Goal: Complete application form: Complete application form

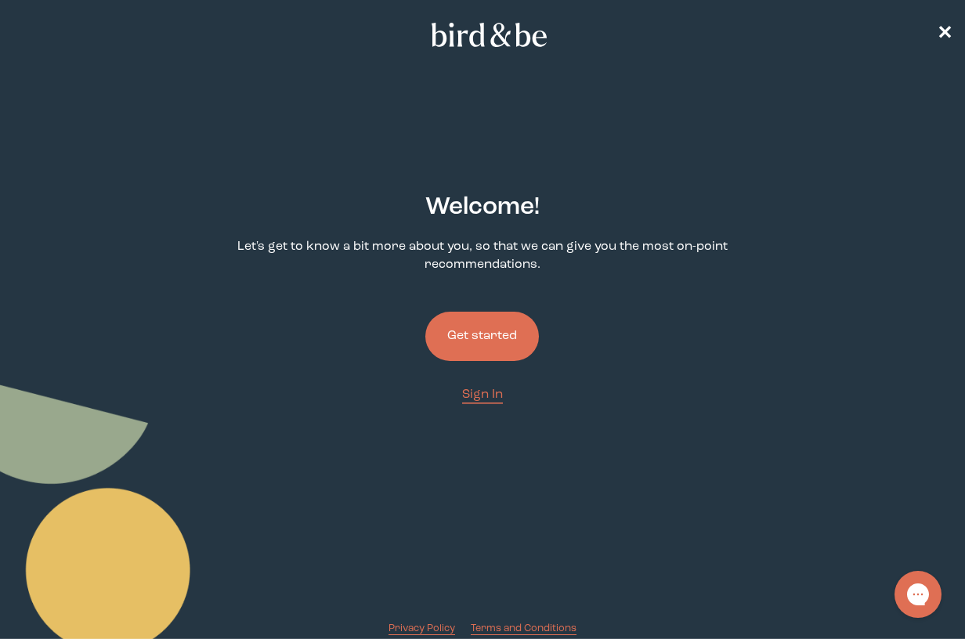
click at [499, 314] on button "Get started" at bounding box center [482, 336] width 114 height 49
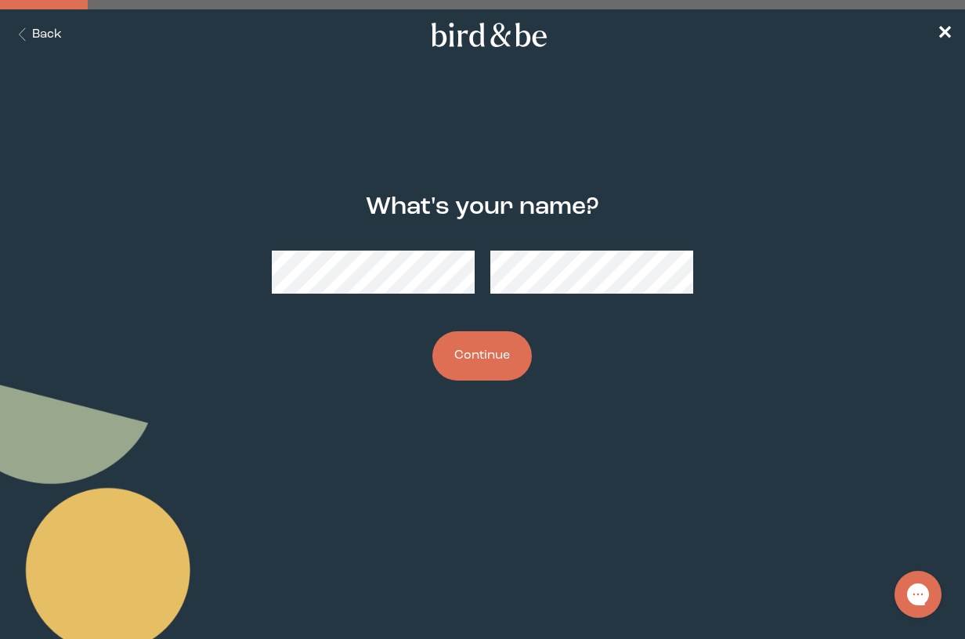
click at [456, 336] on button "Continue" at bounding box center [481, 355] width 99 height 49
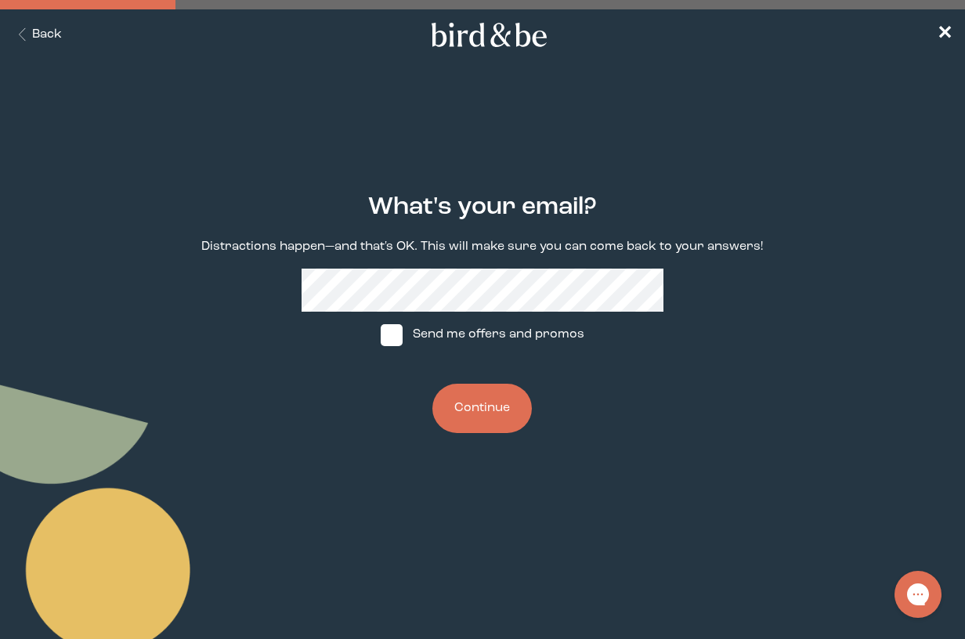
click at [464, 402] on button "Continue" at bounding box center [481, 408] width 99 height 49
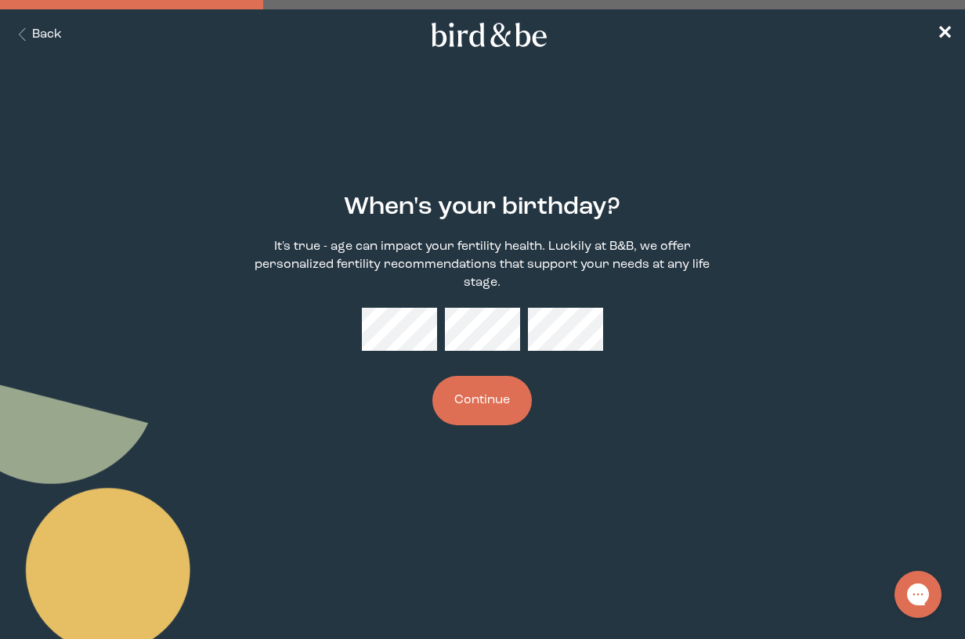
click at [495, 392] on button "Continue" at bounding box center [481, 400] width 99 height 49
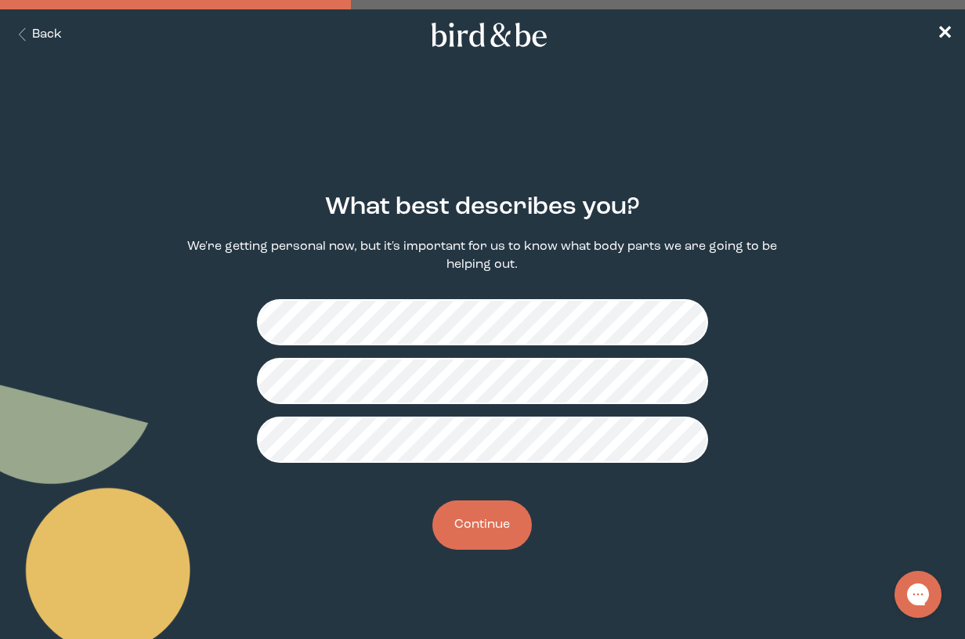
click at [465, 525] on button "Continue" at bounding box center [481, 524] width 99 height 49
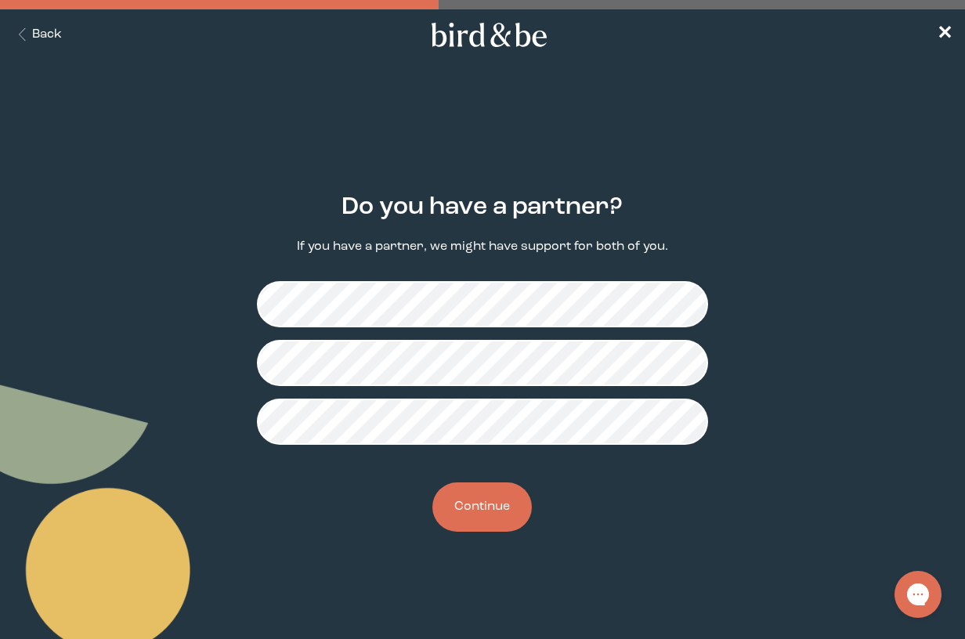
click at [487, 497] on button "Continue" at bounding box center [481, 506] width 99 height 49
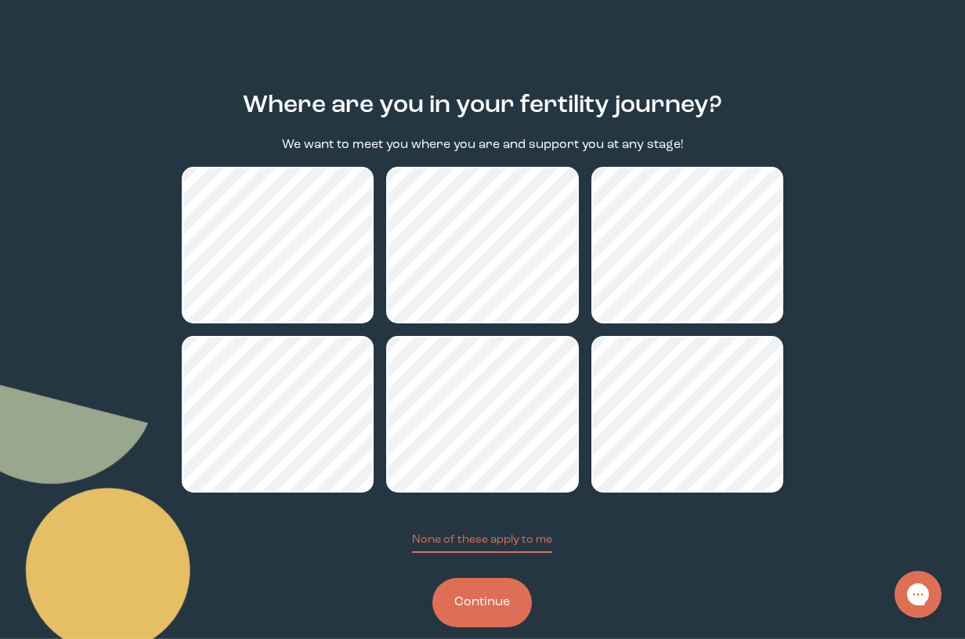
scroll to position [112, 0]
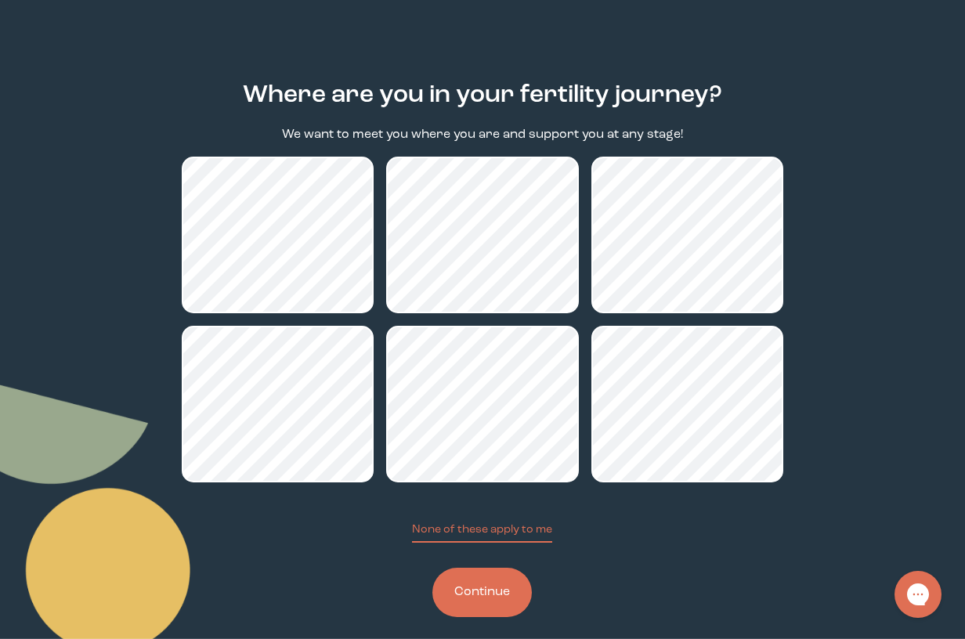
click at [491, 593] on button "Continue" at bounding box center [481, 592] width 99 height 49
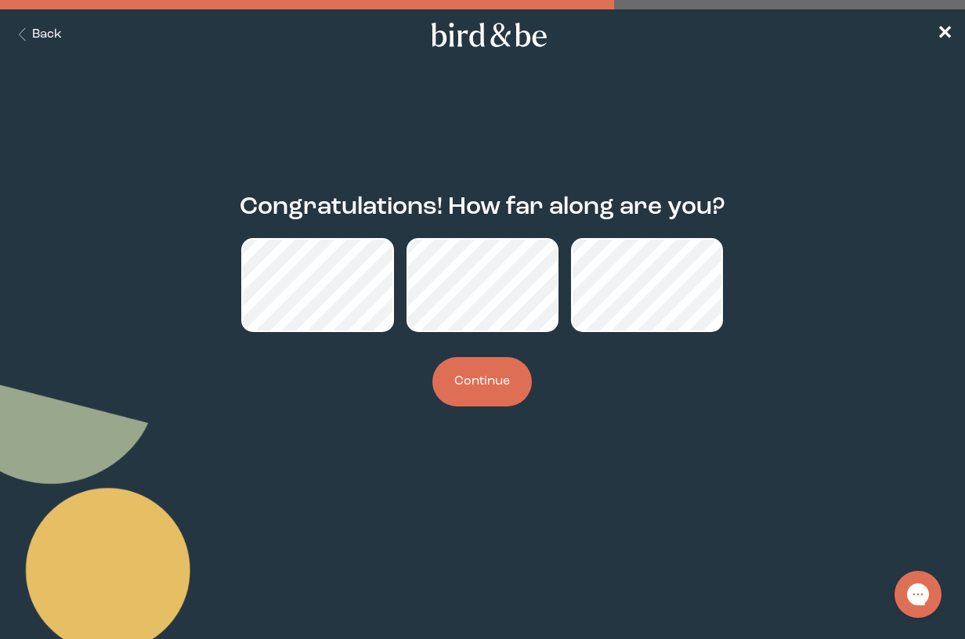
click at [470, 377] on button "Continue" at bounding box center [481, 381] width 99 height 49
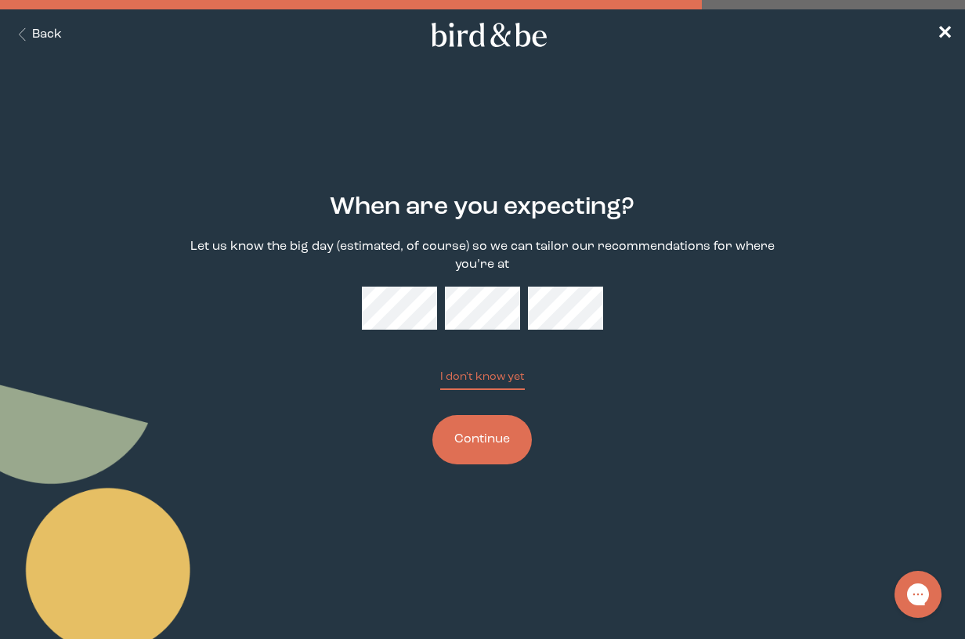
click at [496, 453] on button "Continue" at bounding box center [481, 439] width 99 height 49
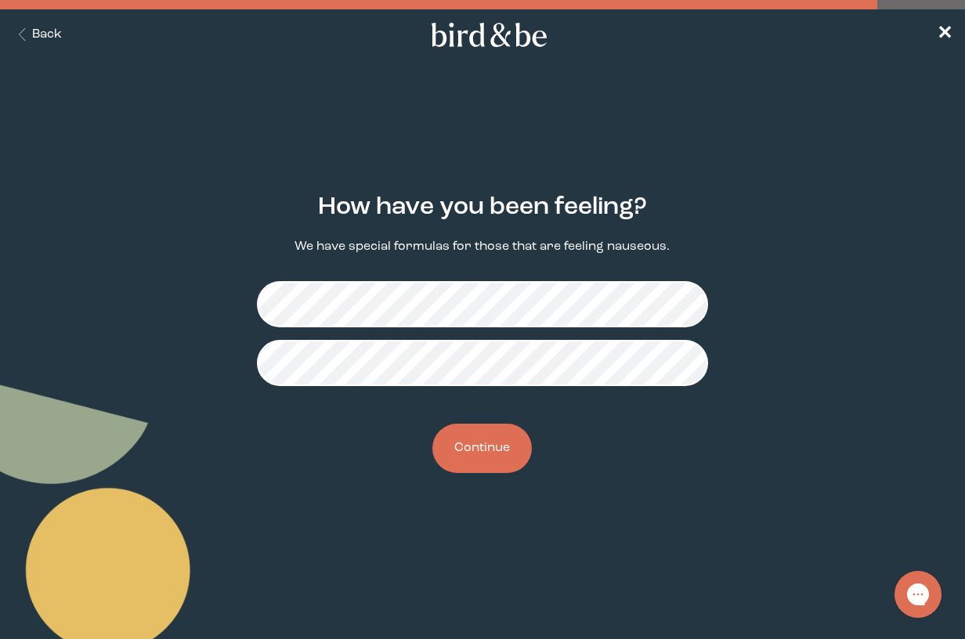
click at [463, 438] on button "Continue" at bounding box center [481, 448] width 99 height 49
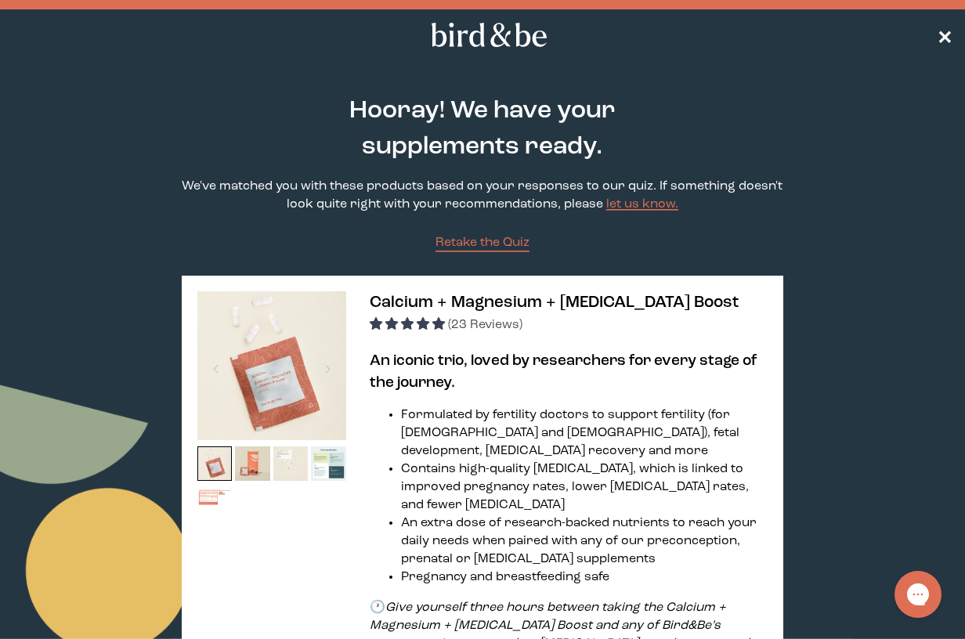
click at [943, 33] on span "✕" at bounding box center [944, 35] width 16 height 19
